Goal: Task Accomplishment & Management: Use online tool/utility

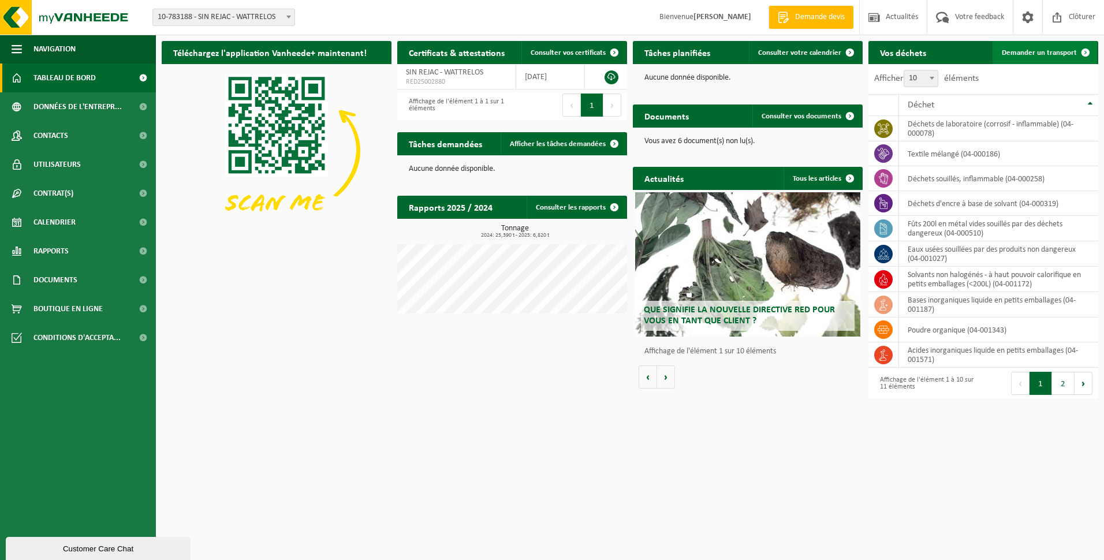
click at [1028, 56] on span "Demander un transport" at bounding box center [1039, 53] width 75 height 8
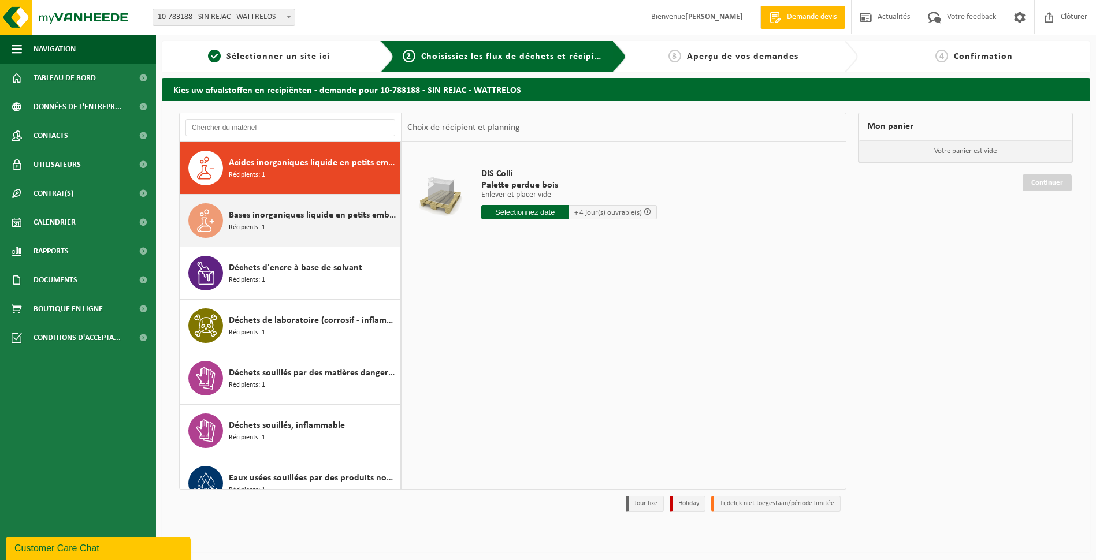
click at [304, 217] on span "Bases inorganiques liquide en petits emballages" at bounding box center [313, 215] width 169 height 14
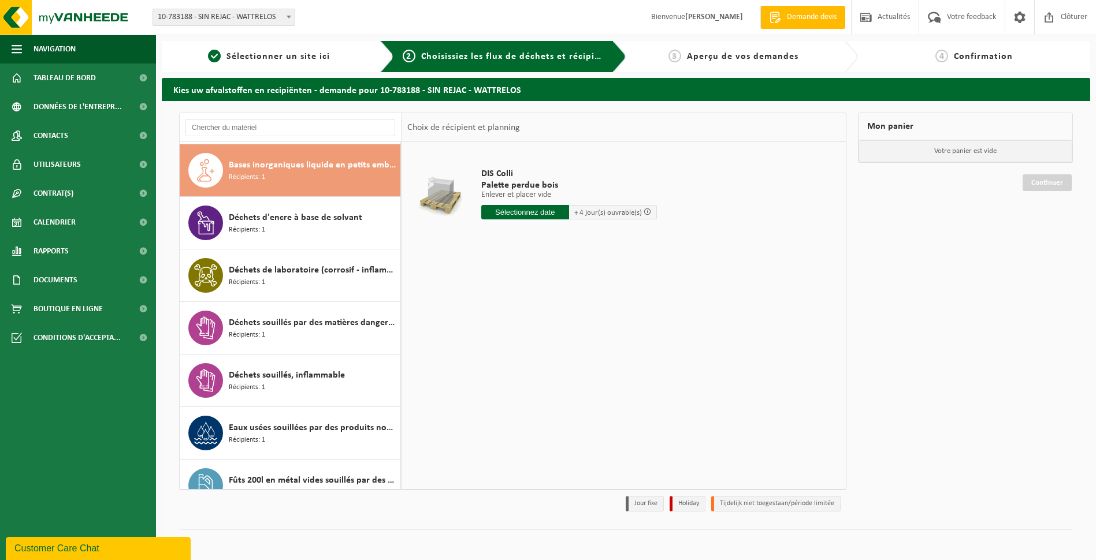
scroll to position [53, 0]
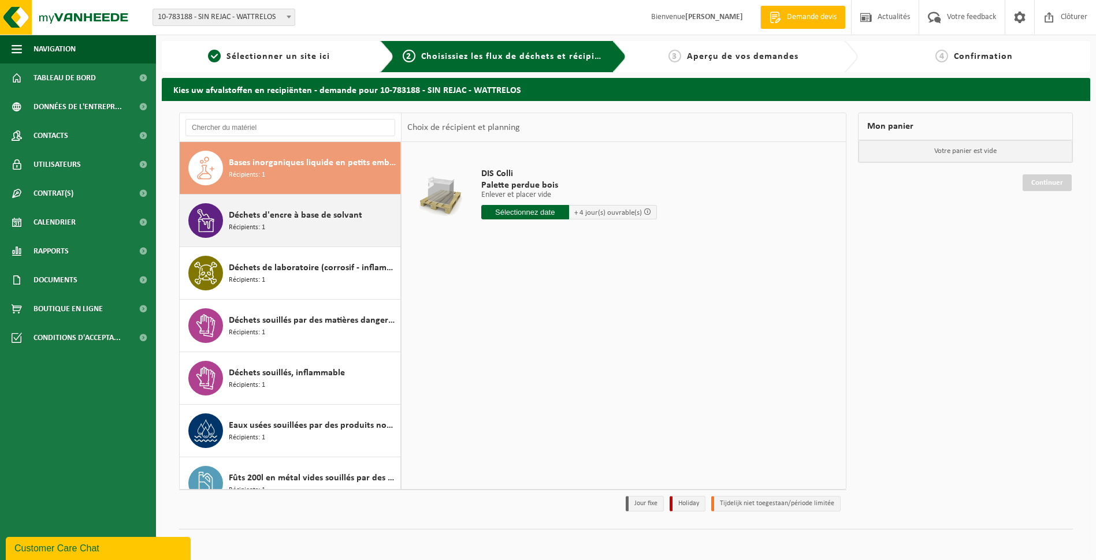
click at [299, 228] on div "Déchets d'encre à base de solvant Récipients: 1" at bounding box center [313, 220] width 169 height 35
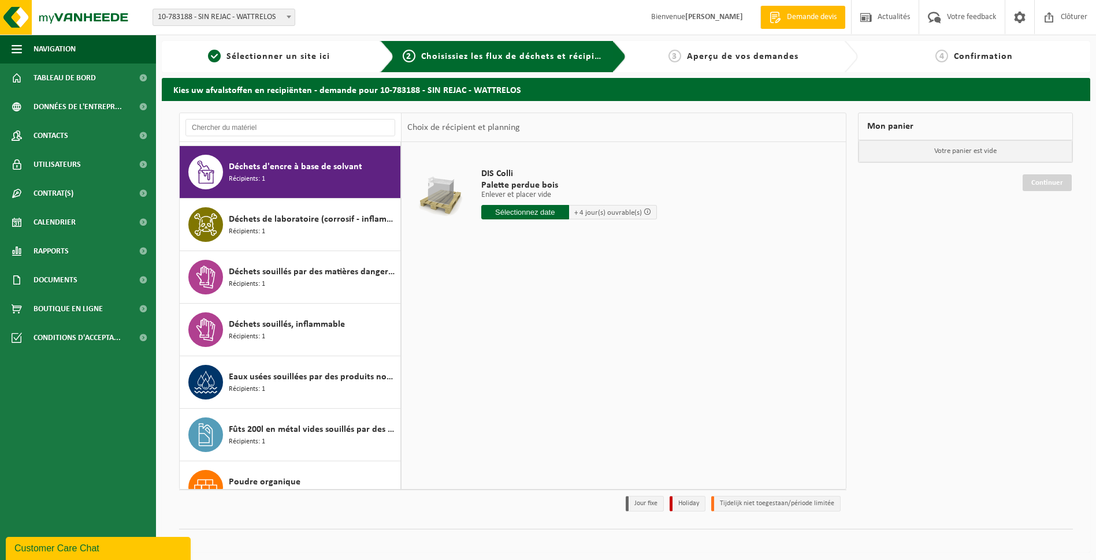
scroll to position [105, 0]
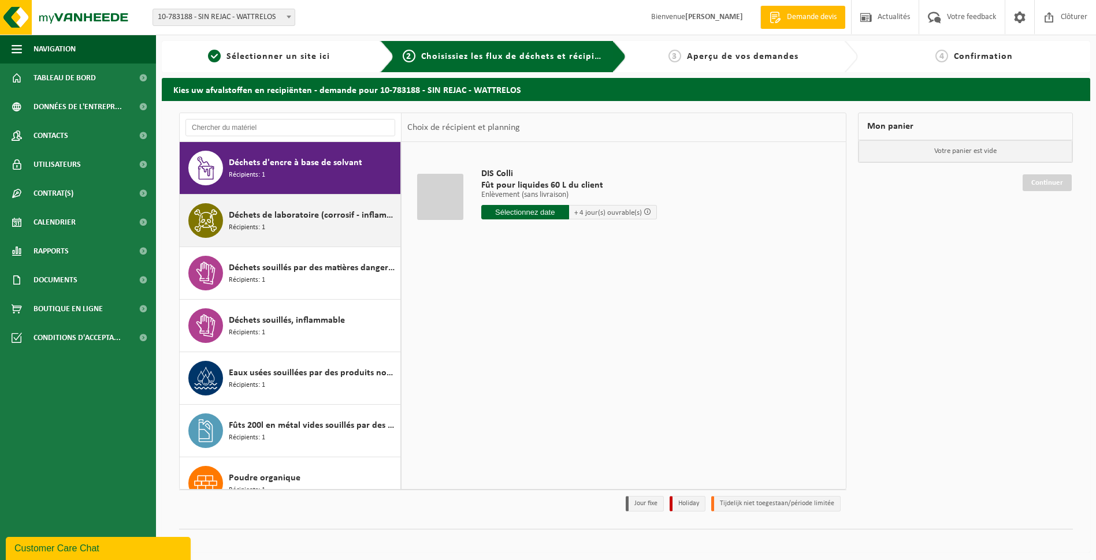
click at [300, 225] on div "Déchets de laboratoire (corrosif - inflammable) Récipients: 1" at bounding box center [313, 220] width 169 height 35
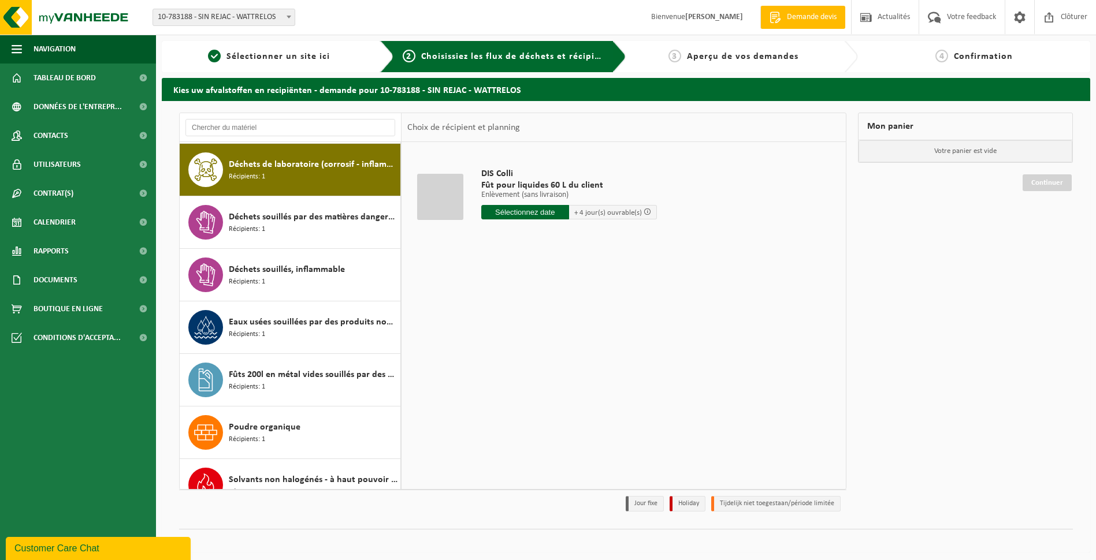
scroll to position [158, 0]
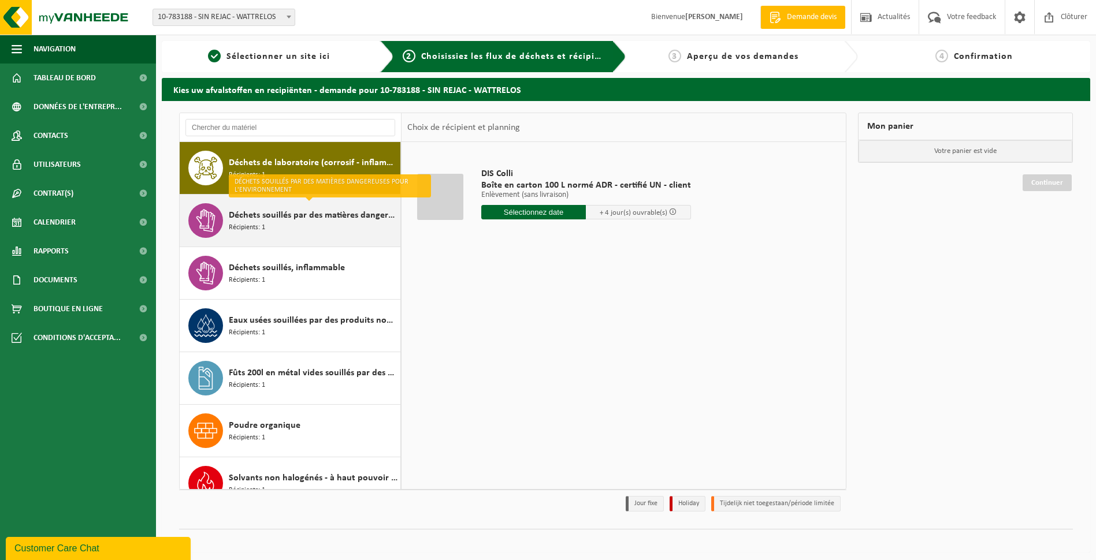
click at [310, 221] on span "Déchets souillés par des matières dangereuses pour l'environnement" at bounding box center [313, 215] width 169 height 14
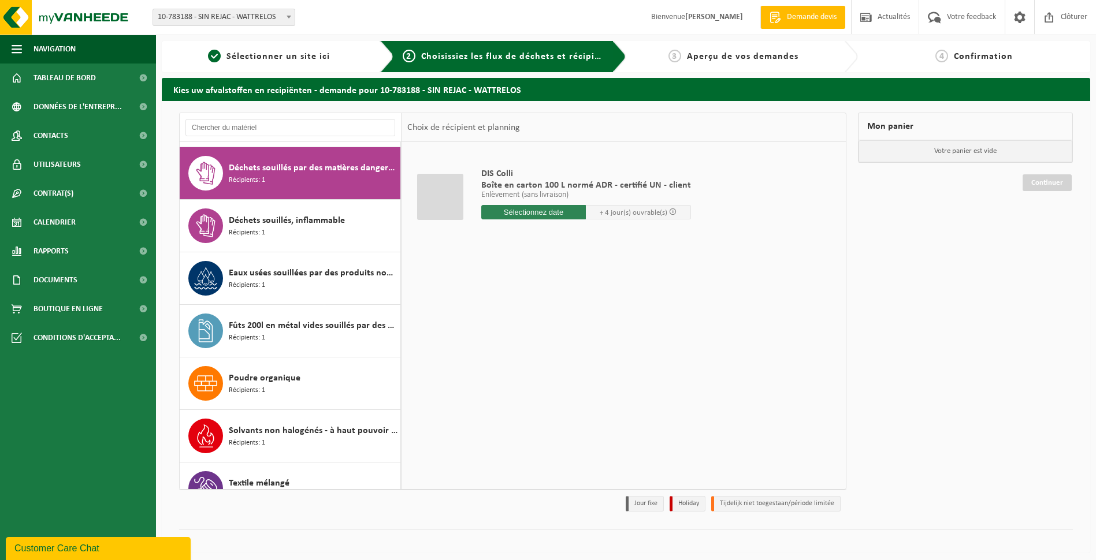
scroll to position [210, 0]
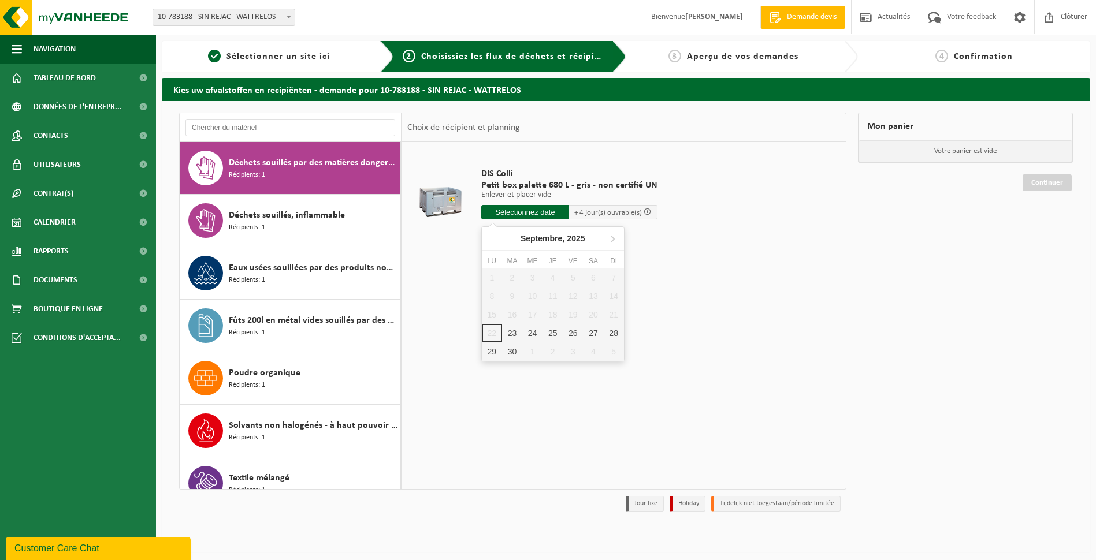
click at [531, 214] on input "text" at bounding box center [525, 212] width 88 height 14
click at [517, 333] on div "23" at bounding box center [512, 333] width 20 height 18
type input "à partir de 2025-09-23"
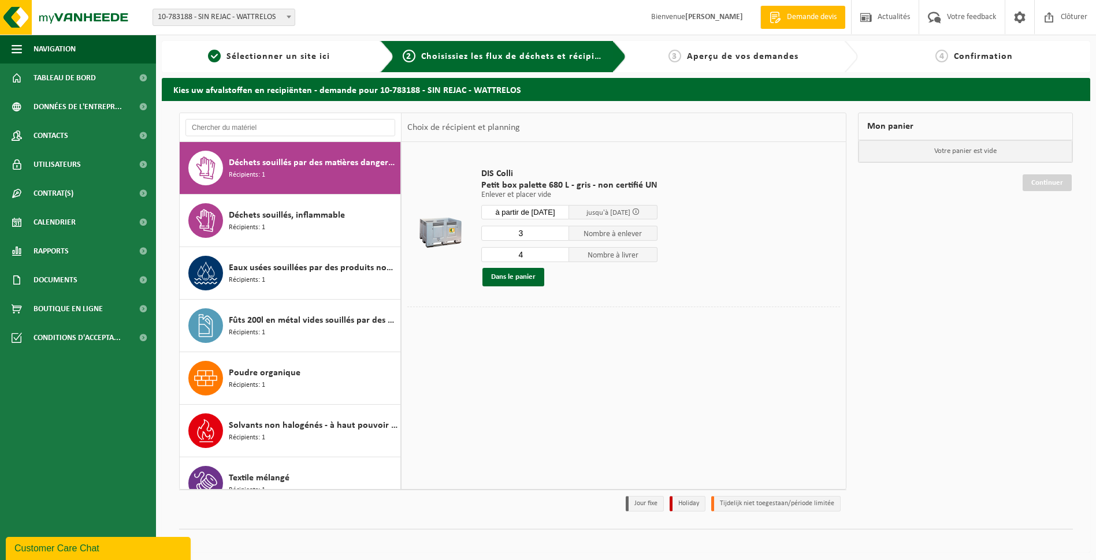
click at [557, 237] on input "3" at bounding box center [525, 233] width 88 height 15
type input "2"
click at [557, 237] on input "2" at bounding box center [525, 233] width 88 height 15
click at [558, 255] on input "3" at bounding box center [525, 254] width 88 height 15
type input "2"
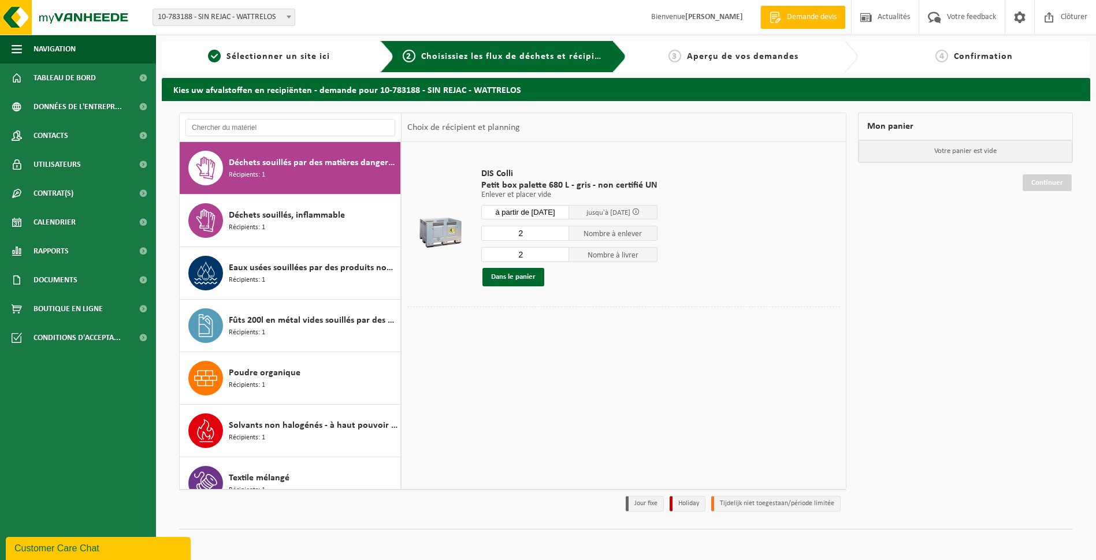
click at [558, 255] on input "2" at bounding box center [525, 254] width 88 height 15
click at [521, 278] on button "Dans le panier" at bounding box center [513, 277] width 62 height 18
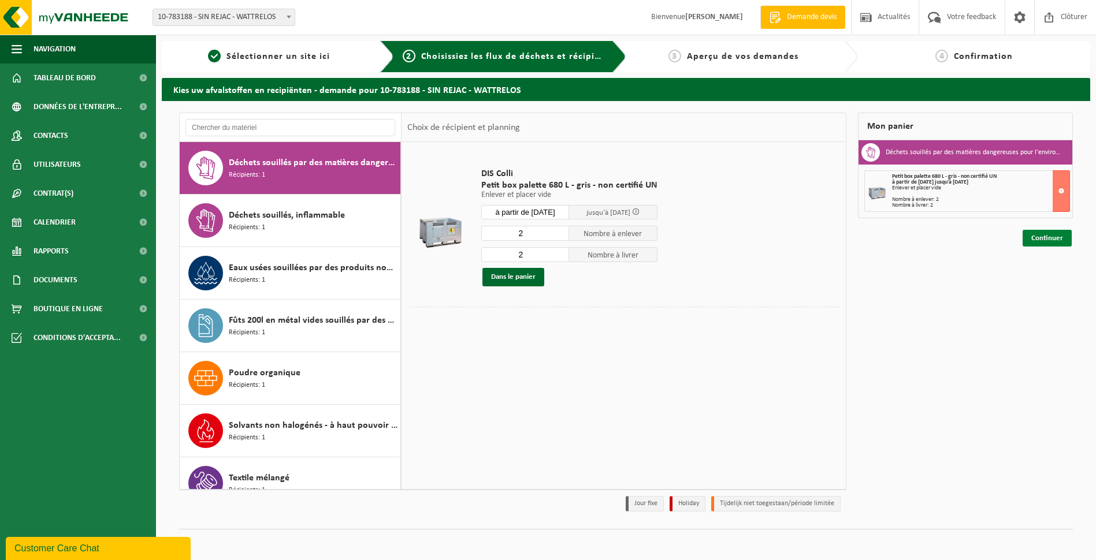
click at [1053, 239] on link "Continuer" at bounding box center [1046, 238] width 49 height 17
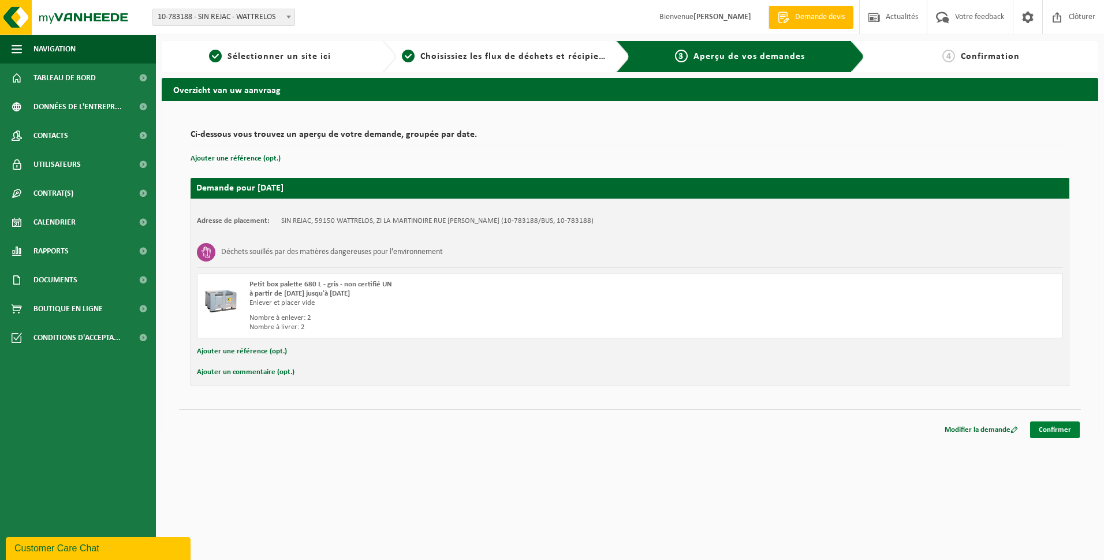
click at [1052, 427] on link "Confirmer" at bounding box center [1055, 430] width 50 height 17
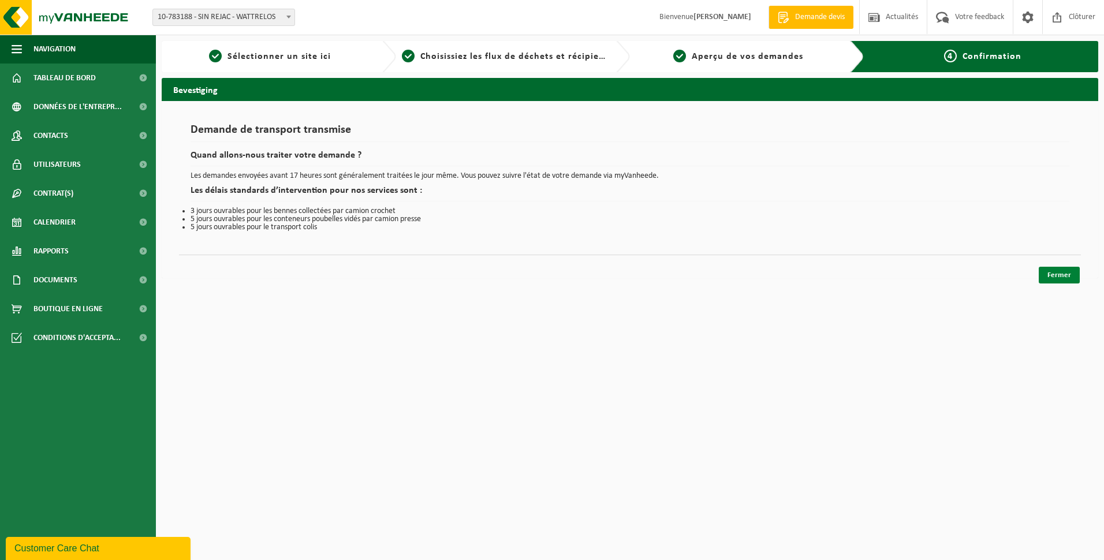
click at [1061, 271] on link "Fermer" at bounding box center [1059, 275] width 41 height 17
